Goal: Check status: Check status

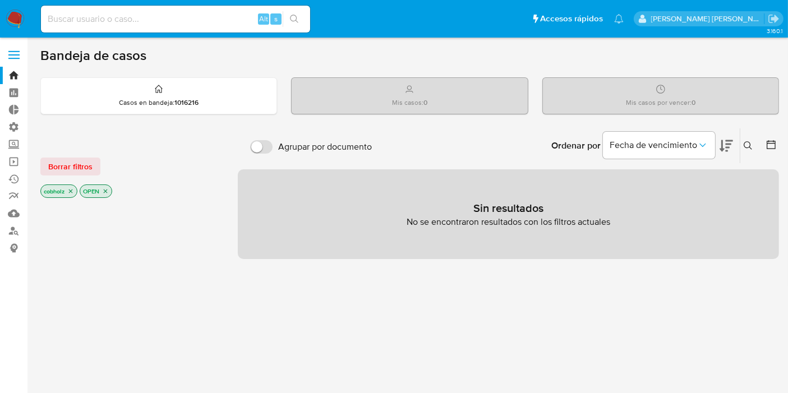
click at [157, 24] on input at bounding box center [175, 19] width 269 height 15
paste input "X3AUxyvkgBjUDaO6kAQyi6k4"
type input "X3AUxyvkgBjUDaO6kAQyi6k4"
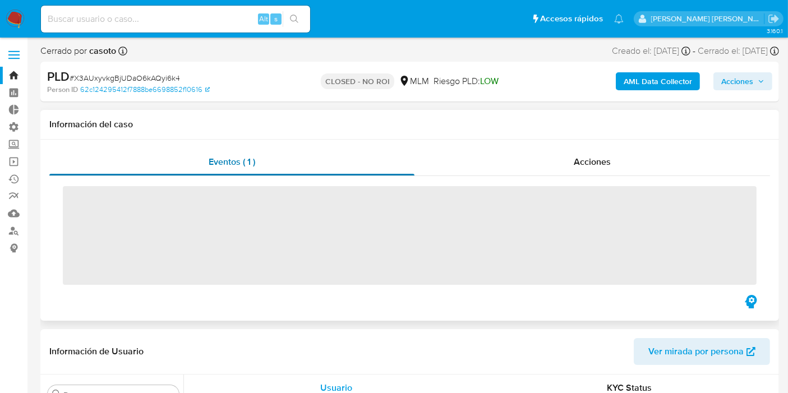
scroll to position [527, 0]
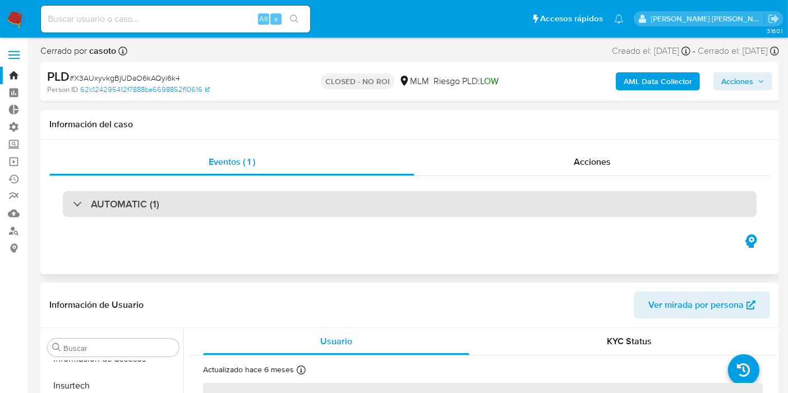
select select "10"
click at [250, 206] on div "AUTOMATIC (1)" at bounding box center [409, 204] width 693 height 26
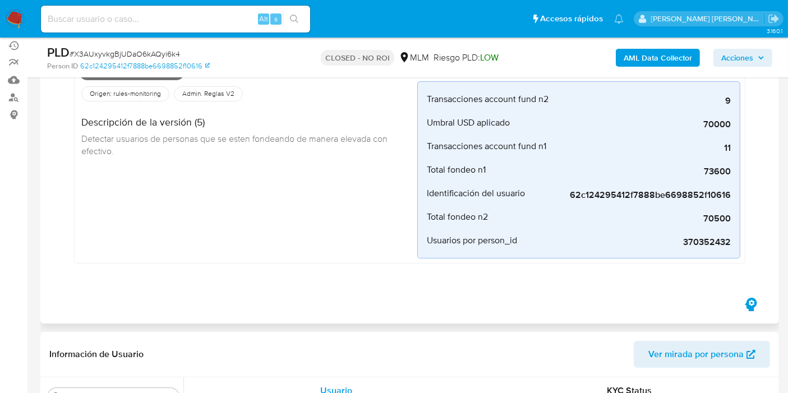
scroll to position [124, 0]
